Goal: Task Accomplishment & Management: Manage account settings

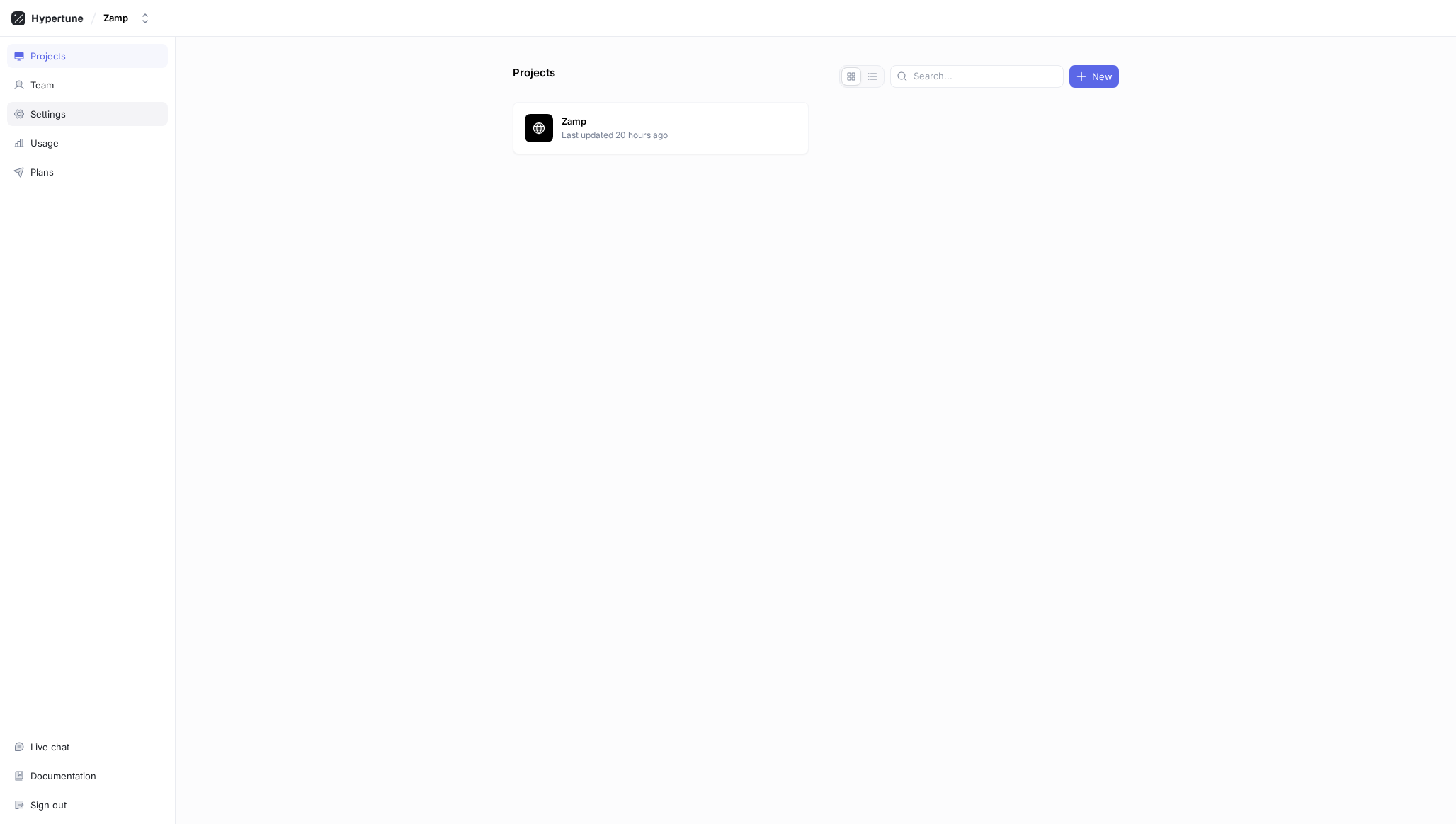
click at [73, 111] on div "Settings" at bounding box center [87, 113] width 148 height 11
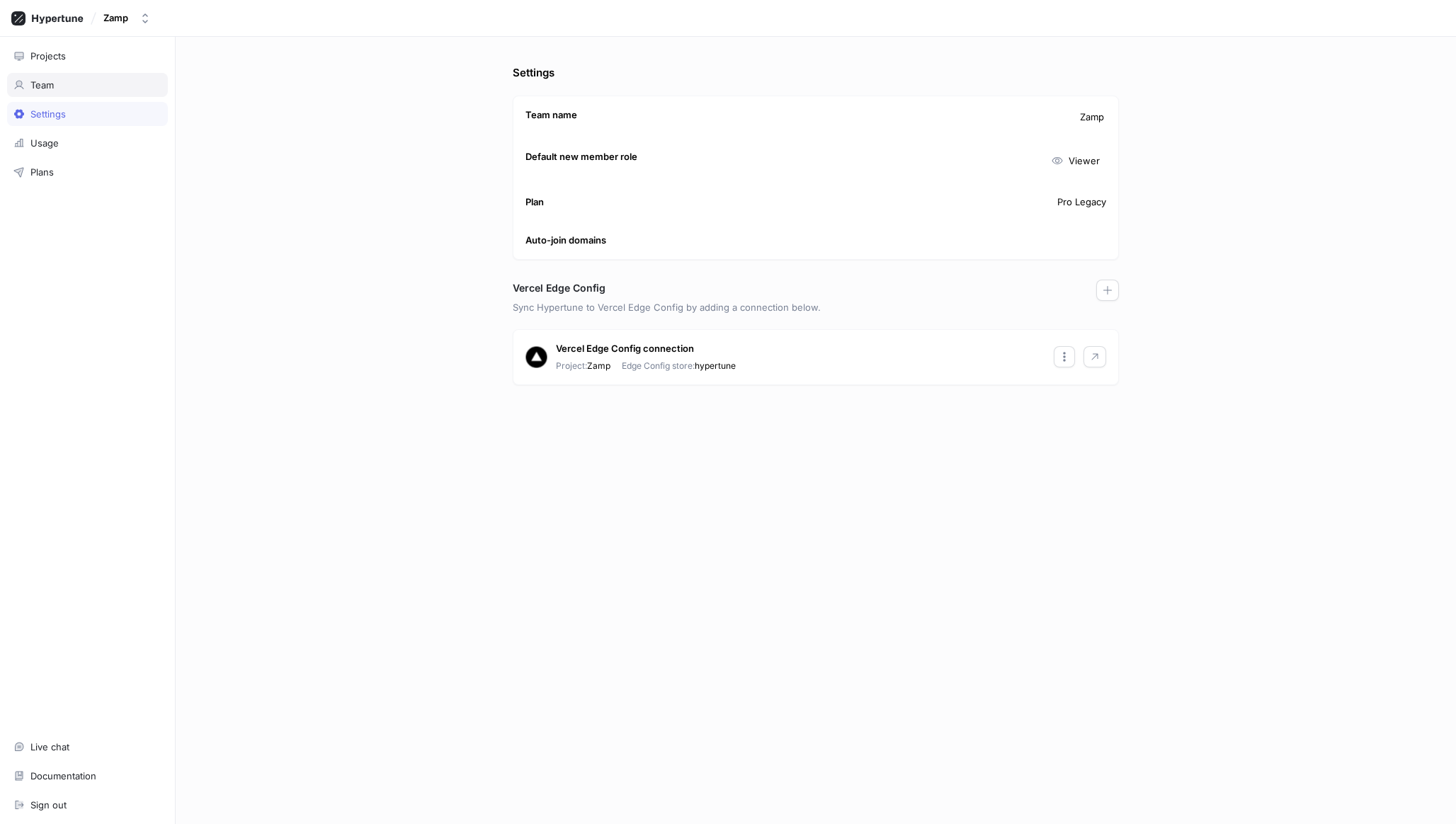
click at [74, 92] on div "Team" at bounding box center [87, 85] width 161 height 24
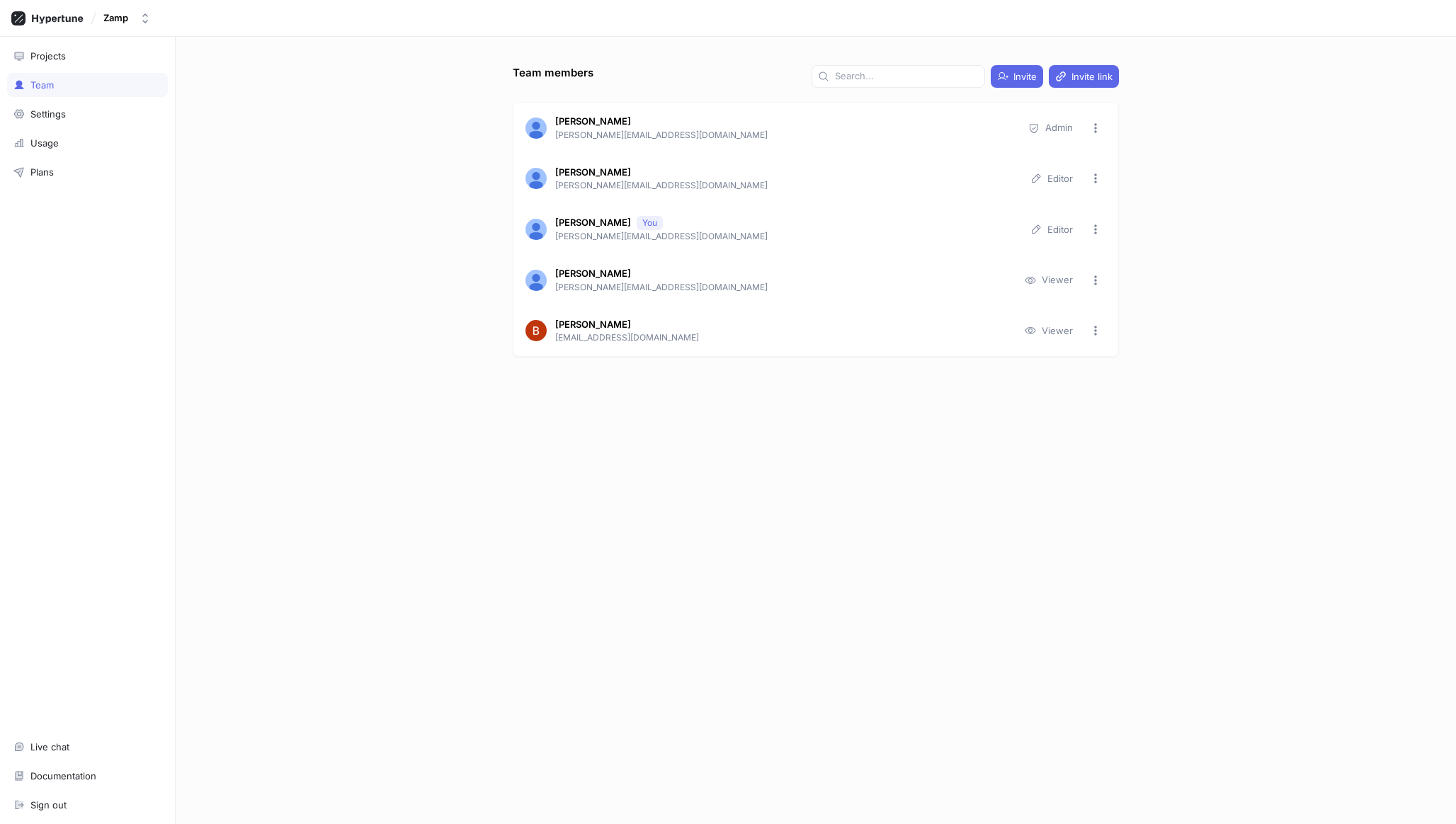
click at [388, 266] on div "Team members Invite Invite link [PERSON_NAME] [PERSON_NAME][EMAIL_ADDRESS][DOMA…" at bounding box center [816, 430] width 1280 height 787
click at [1005, 78] on icon "button" at bounding box center [1002, 76] width 11 height 11
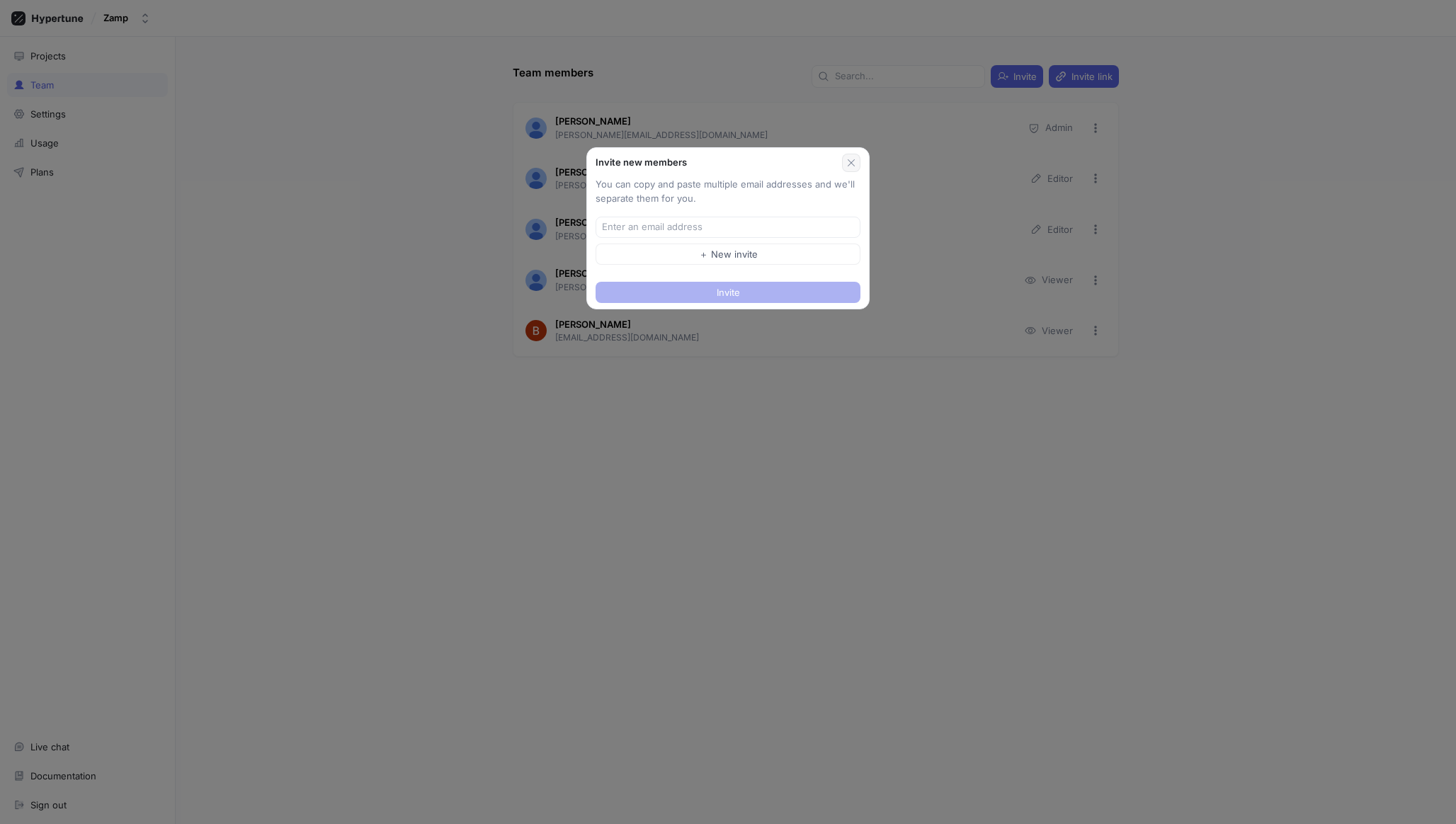
click at [848, 162] on icon "button" at bounding box center [851, 162] width 11 height 11
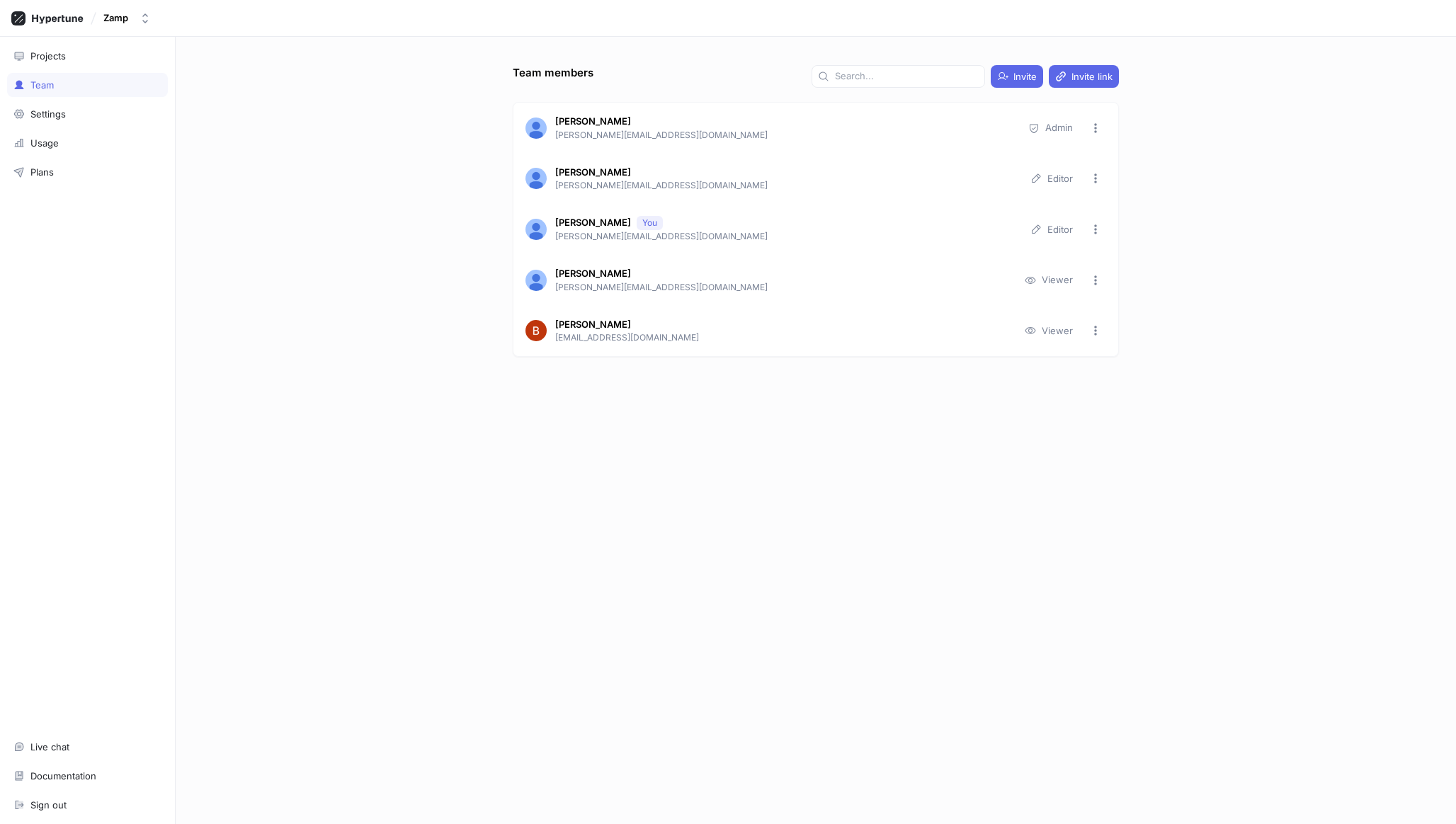
click at [490, 192] on div "Team members Invite Invite link [PERSON_NAME] [PERSON_NAME][EMAIL_ADDRESS][DOMA…" at bounding box center [816, 430] width 1280 height 787
click at [938, 409] on div at bounding box center [815, 385] width 606 height 56
click at [1092, 281] on icon "button" at bounding box center [1095, 280] width 11 height 11
click at [1204, 275] on div "Team members Invite Invite link [PERSON_NAME] [PERSON_NAME][EMAIL_ADDRESS][DOMA…" at bounding box center [816, 430] width 1280 height 787
click at [65, 53] on div "Projects" at bounding box center [48, 56] width 35 height 11
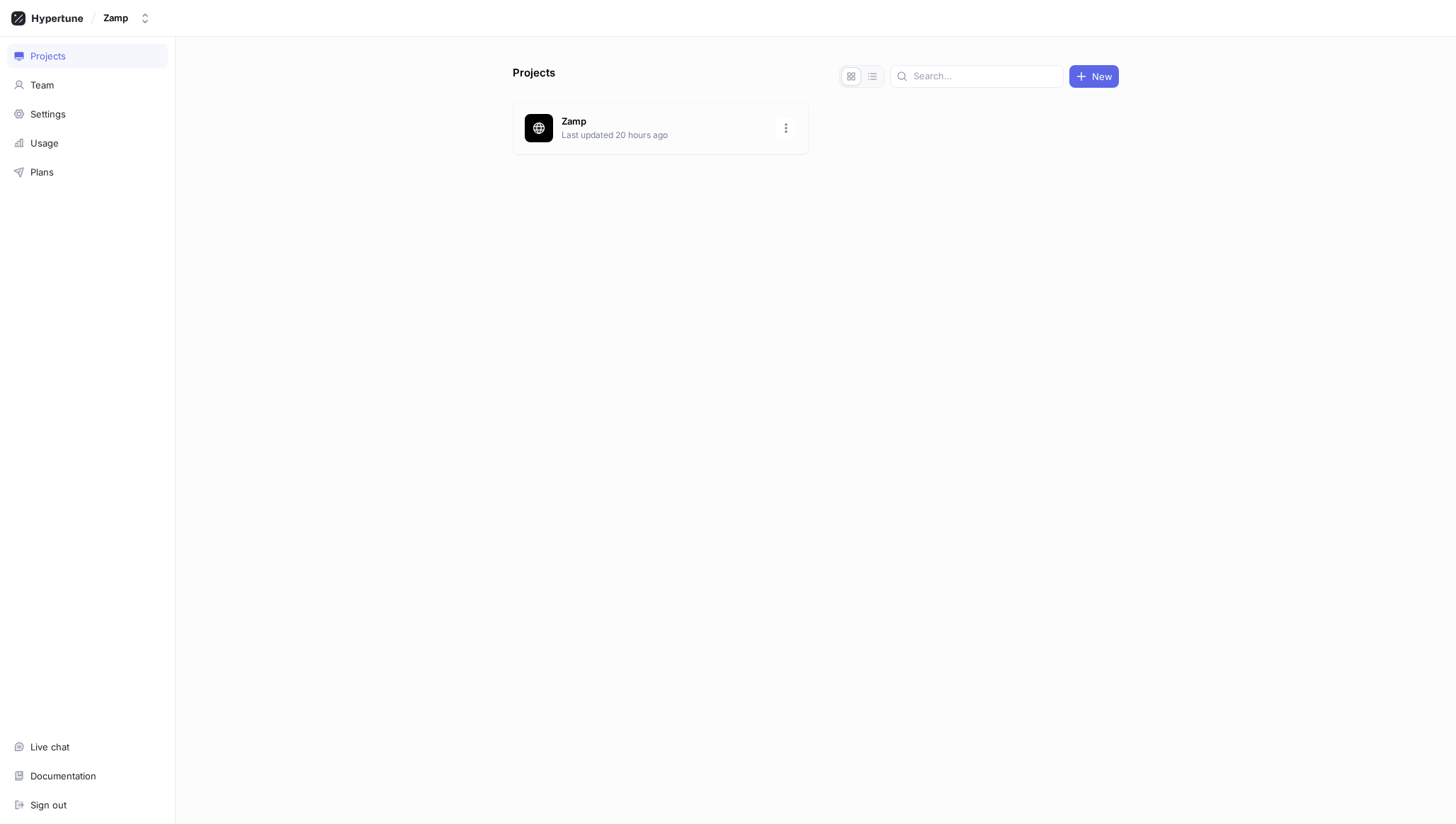
click at [600, 113] on div "Zamp Last updated 20 hours ago" at bounding box center [660, 128] width 296 height 53
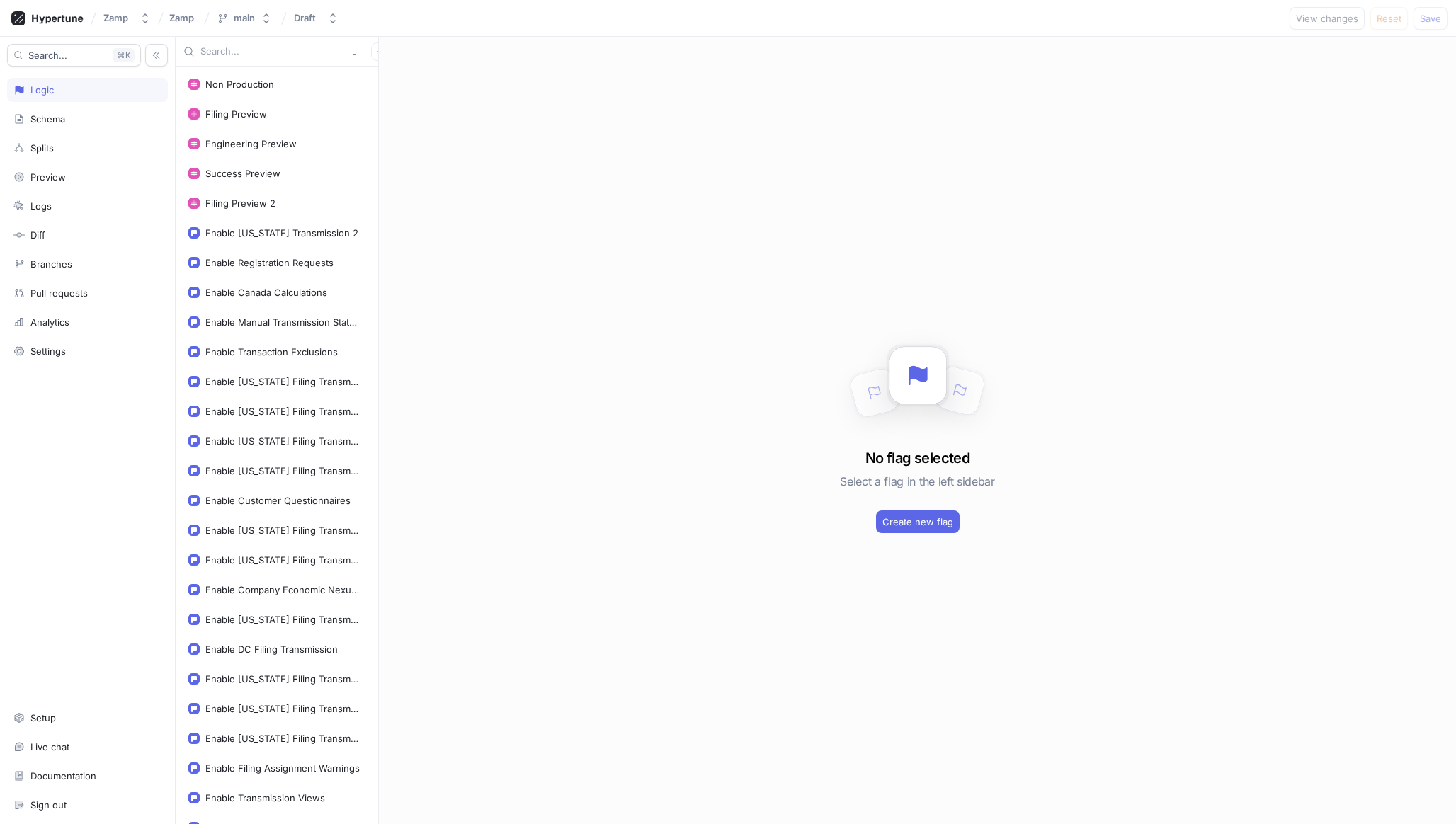
click at [215, 55] on input "text" at bounding box center [272, 51] width 143 height 14
paste input "enableRegistrationRequests"
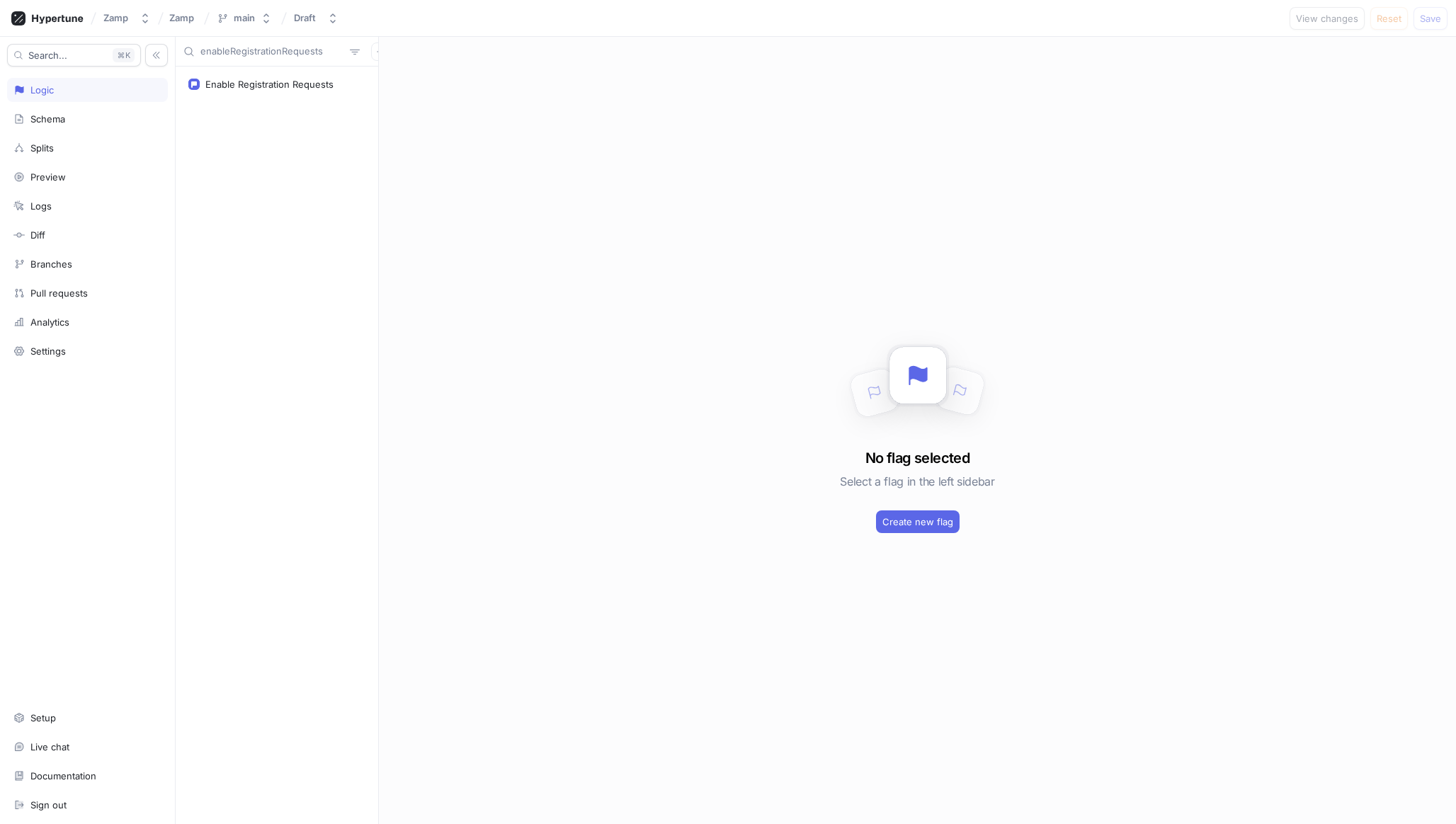
type input "enableRegistrationRequests"
click at [624, 358] on div "No flag selected Select a flag in the left sidebar Create new flag" at bounding box center [917, 430] width 1077 height 787
click at [285, 88] on div "Enable Registration Requests" at bounding box center [269, 84] width 128 height 11
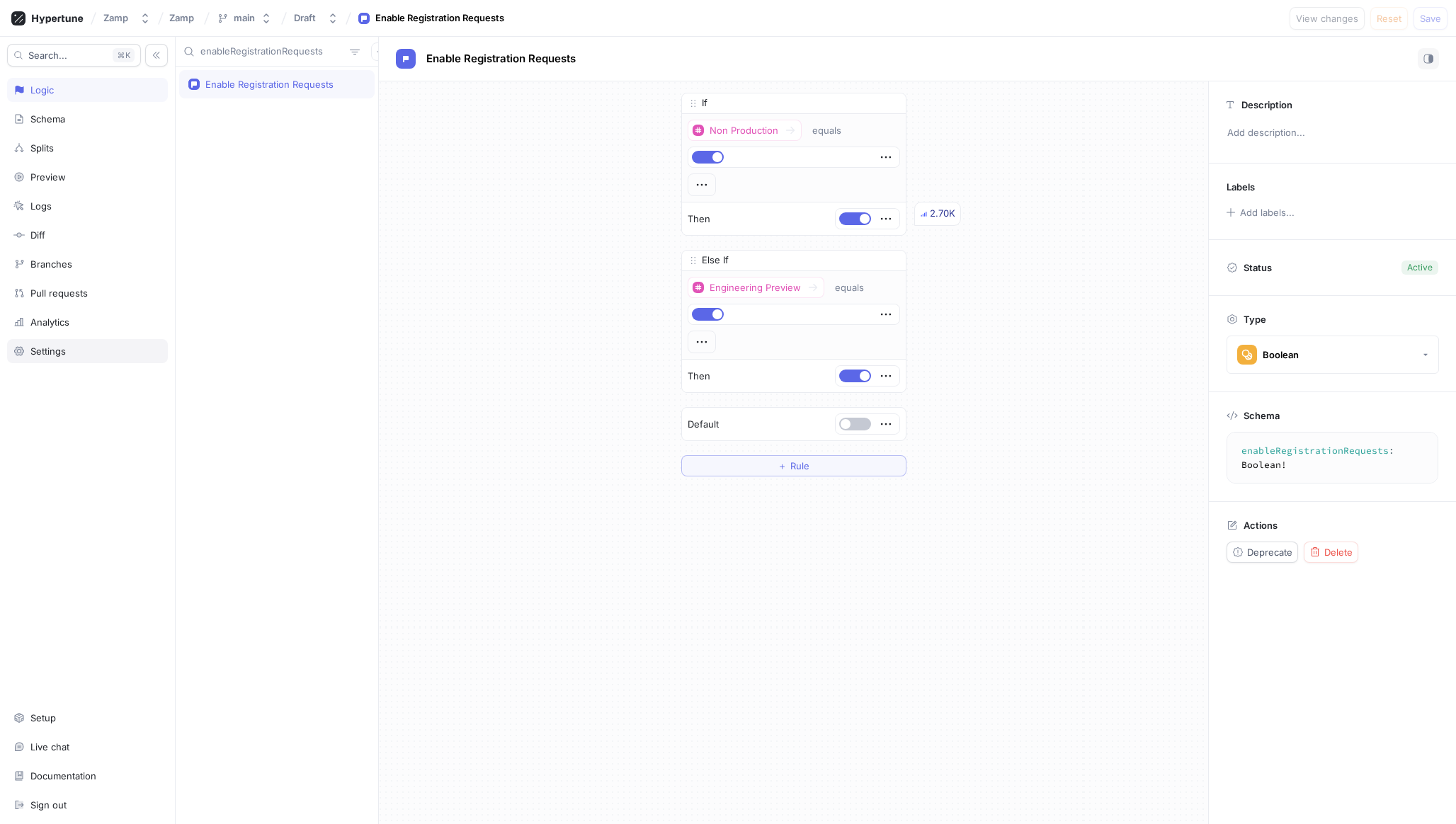
click at [69, 358] on div "Settings" at bounding box center [87, 352] width 161 height 24
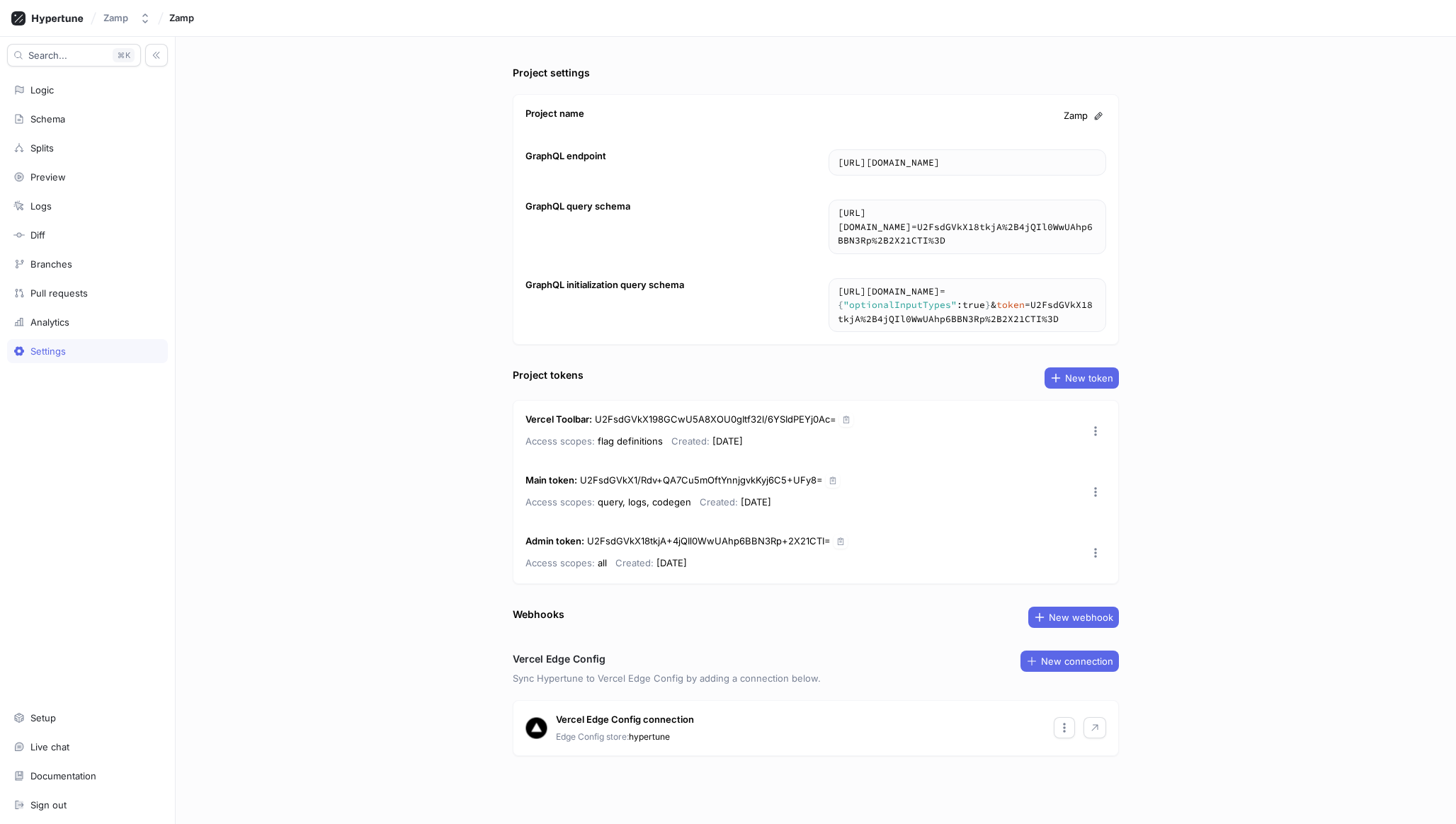
click at [207, 610] on div "Project settings Project name Zamp GraphQL endpoint [URL][DOMAIN_NAME] [URL][DO…" at bounding box center [816, 430] width 1280 height 787
click at [59, 22] on icon at bounding box center [47, 18] width 72 height 14
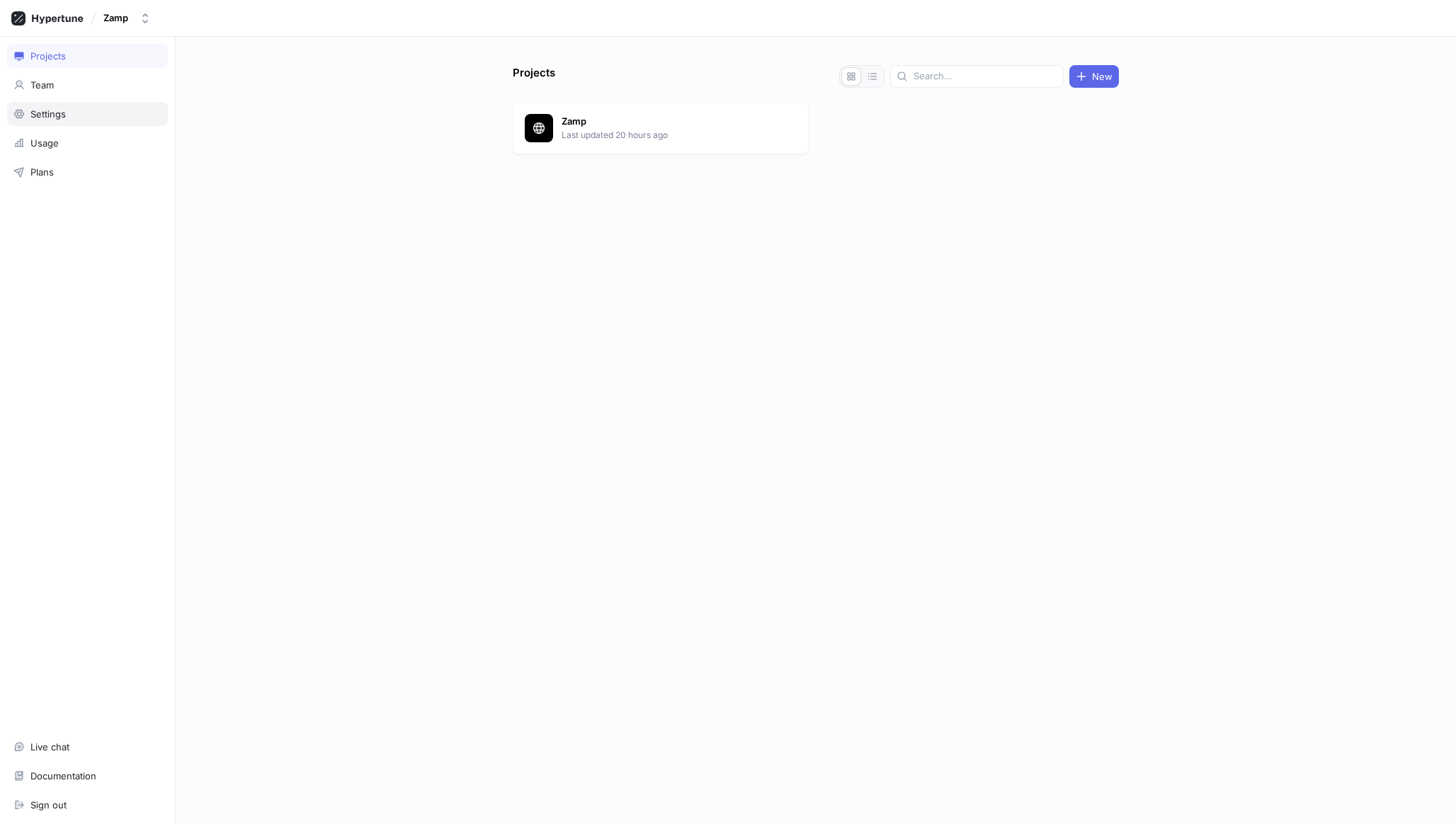
click at [65, 118] on div "Settings" at bounding box center [48, 113] width 35 height 11
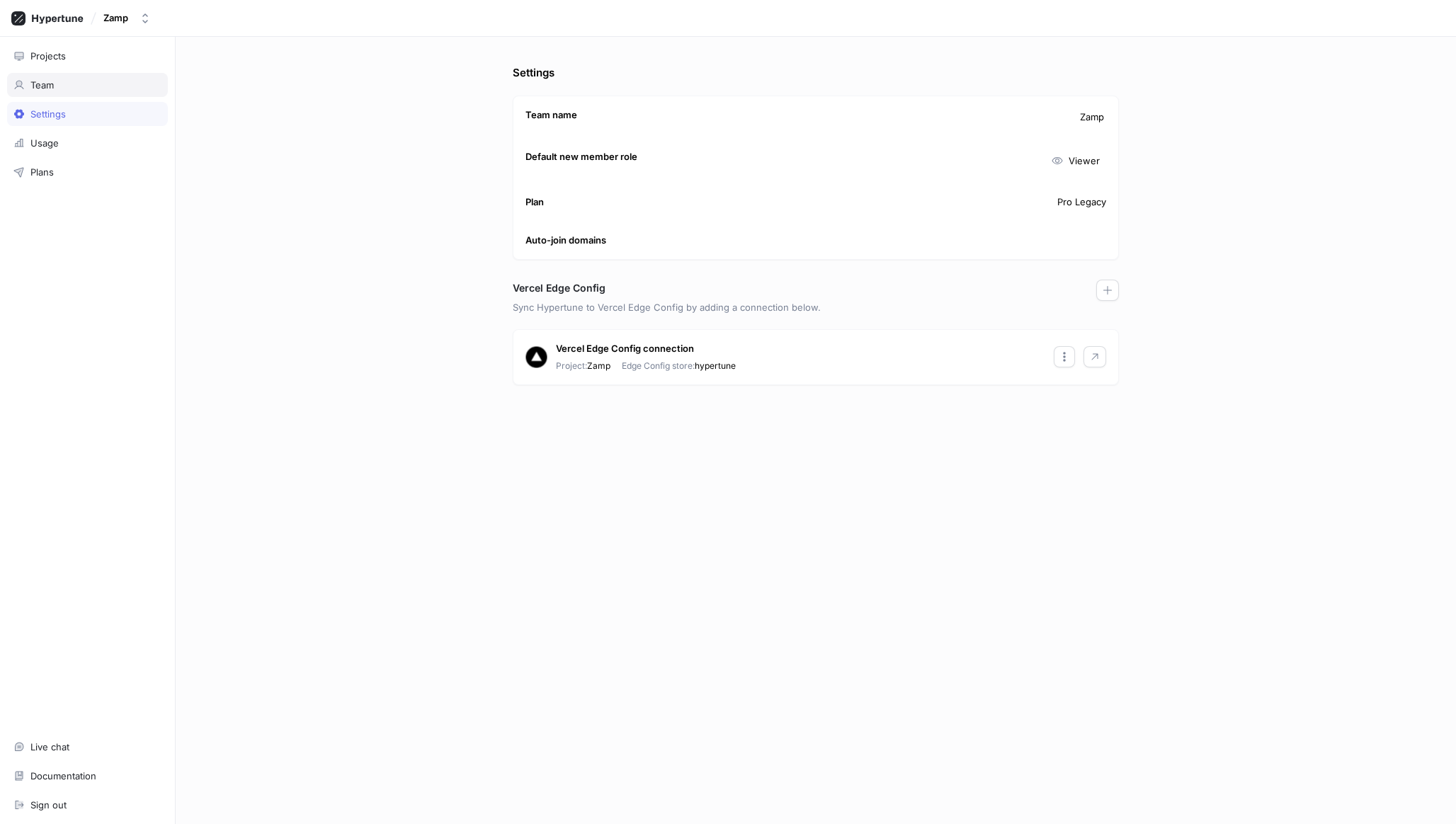
click at [44, 82] on div "Team" at bounding box center [42, 85] width 23 height 11
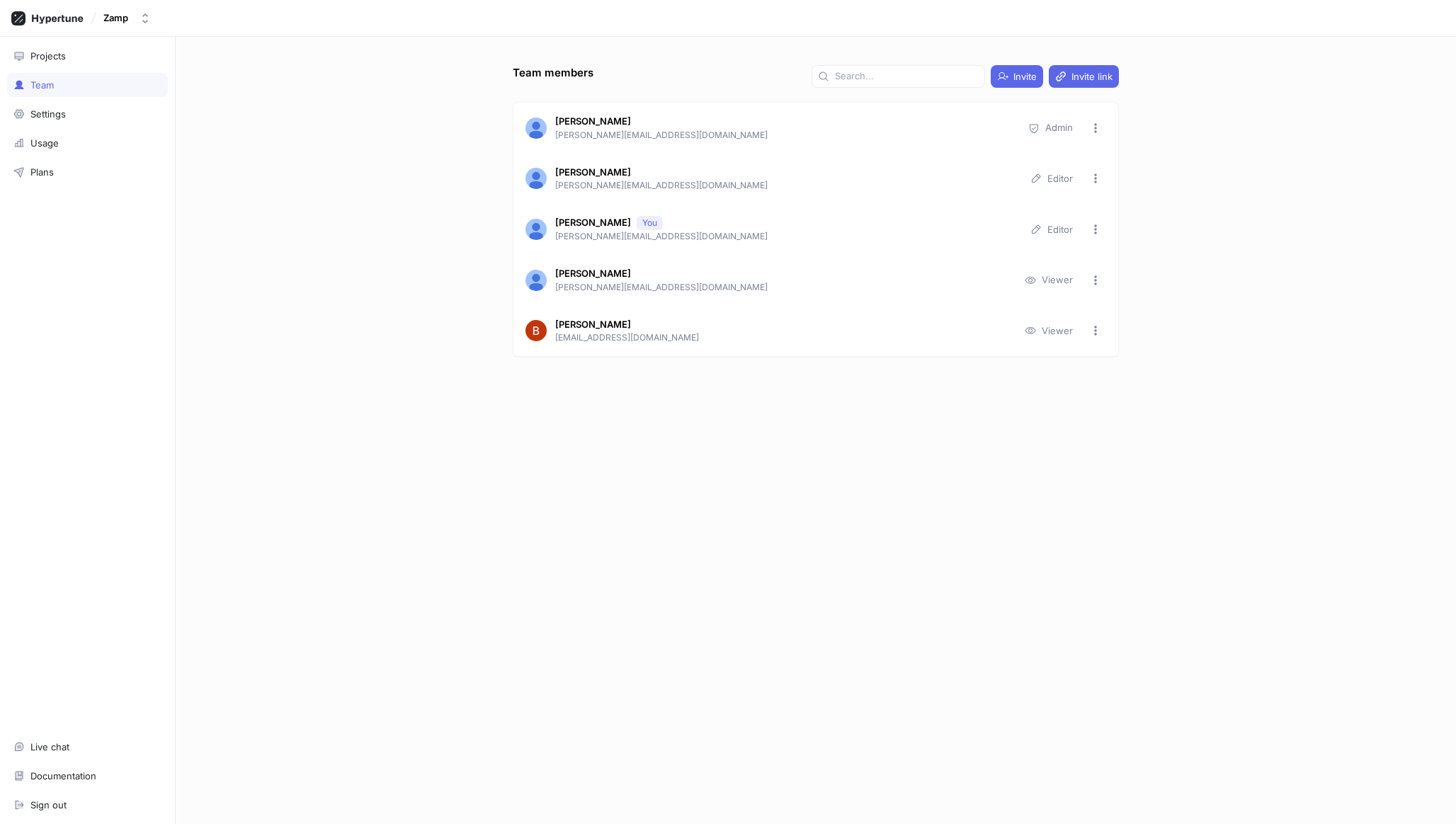
click at [95, 187] on div "Projects Team Settings Usage Plans Live chat Documentation Sign out" at bounding box center [88, 430] width 176 height 787
click at [84, 173] on div "Plans" at bounding box center [87, 172] width 148 height 11
